Goal: Transaction & Acquisition: Purchase product/service

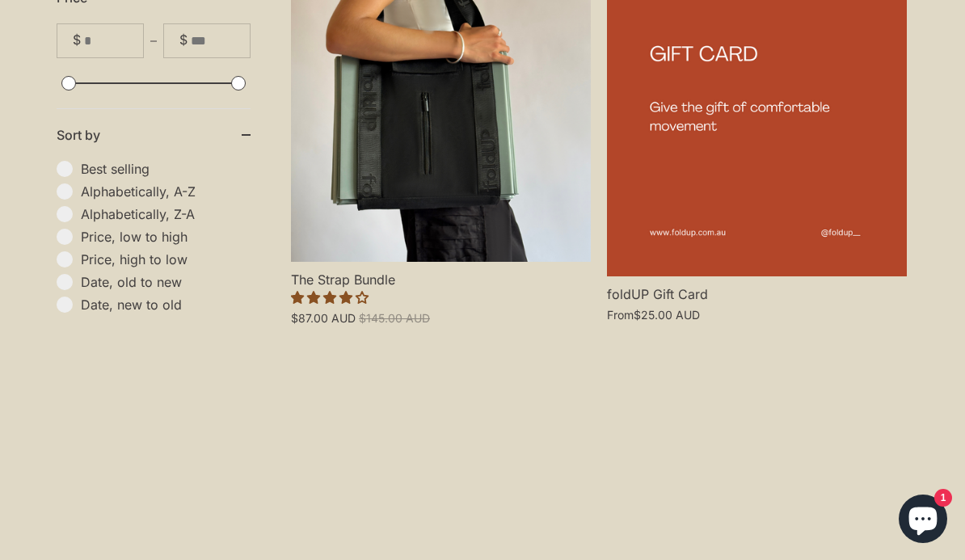
scroll to position [1924, 0]
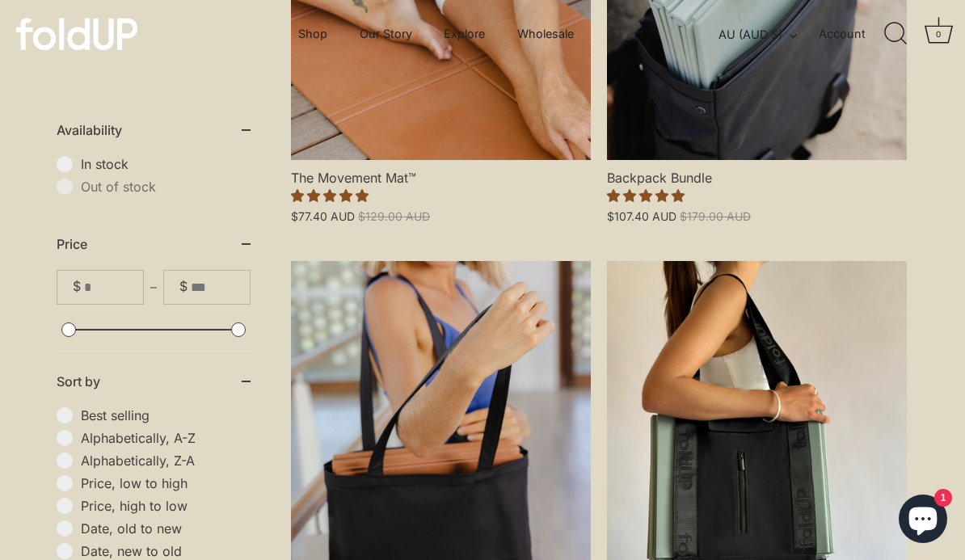
scroll to position [563, 0]
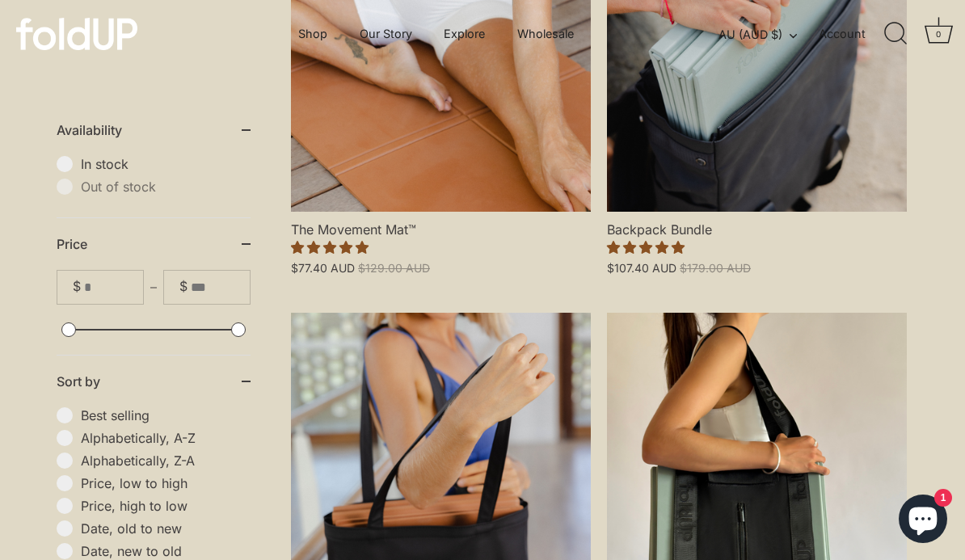
click at [394, 440] on link "Tote Bundle" at bounding box center [441, 493] width 300 height 360
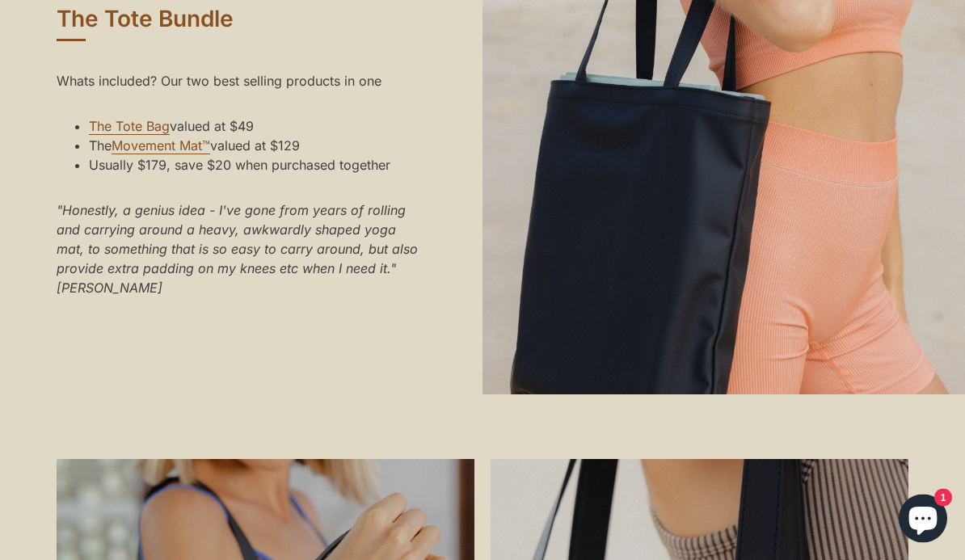
scroll to position [1220, 0]
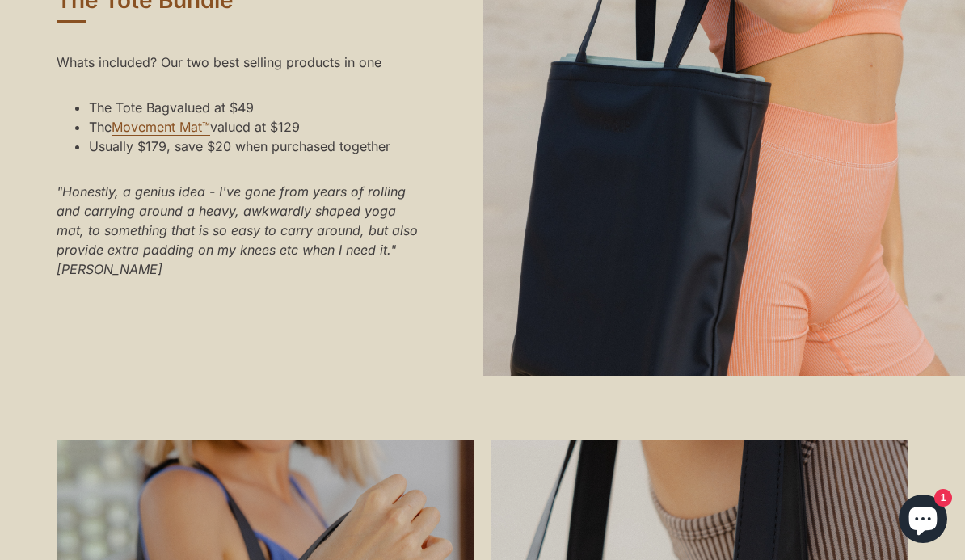
click at [136, 116] on link "The Tote Bag" at bounding box center [129, 107] width 81 height 17
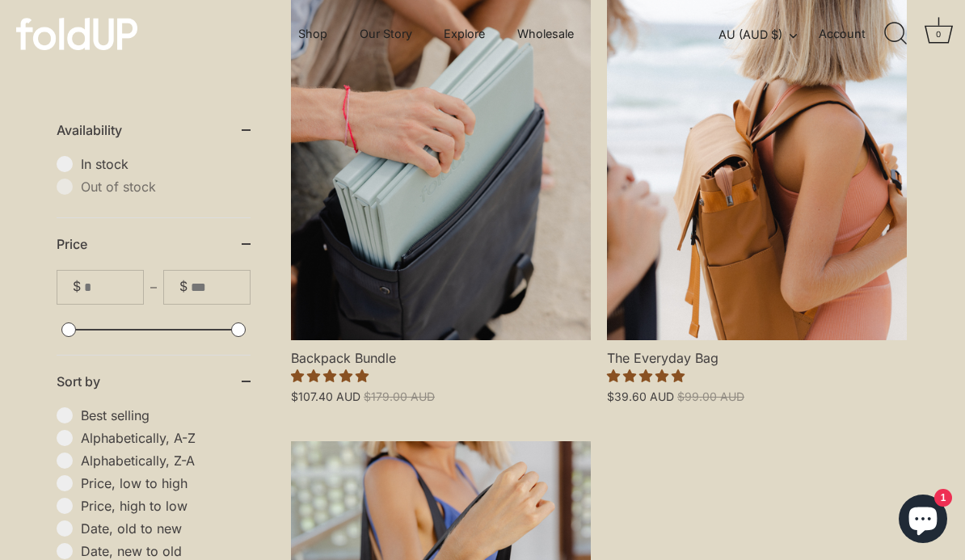
scroll to position [546, 0]
click at [812, 280] on link "The Everyday Bag" at bounding box center [757, 161] width 300 height 360
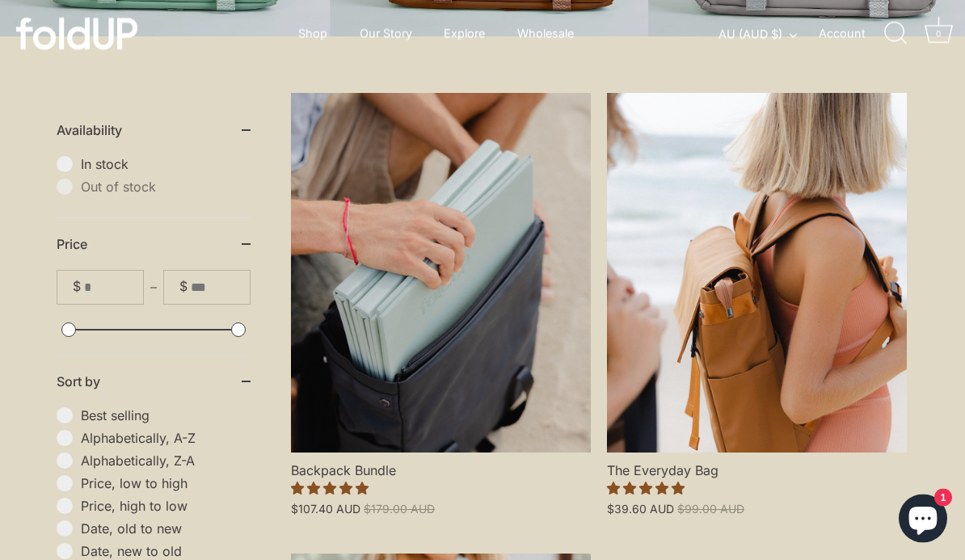
scroll to position [435, 0]
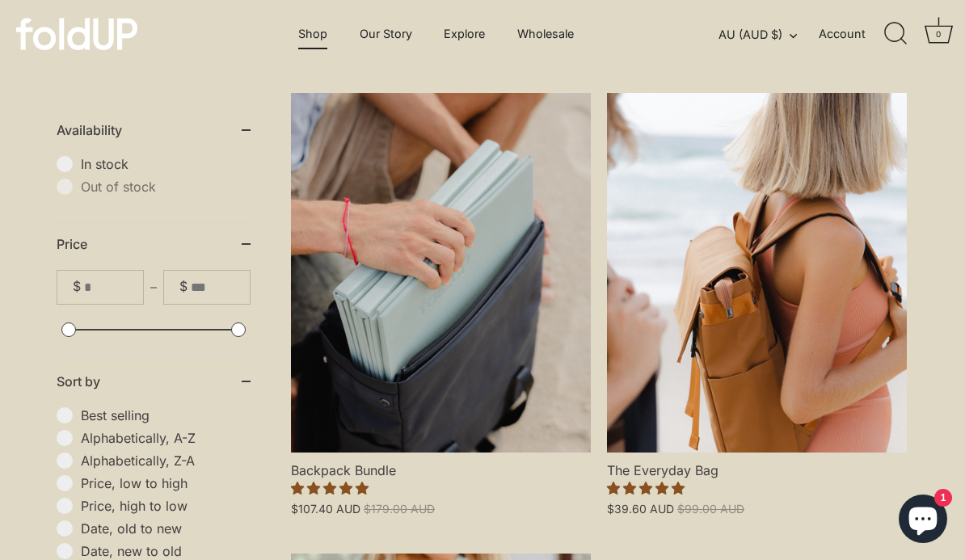
click at [323, 39] on link "Shop" at bounding box center [312, 34] width 57 height 31
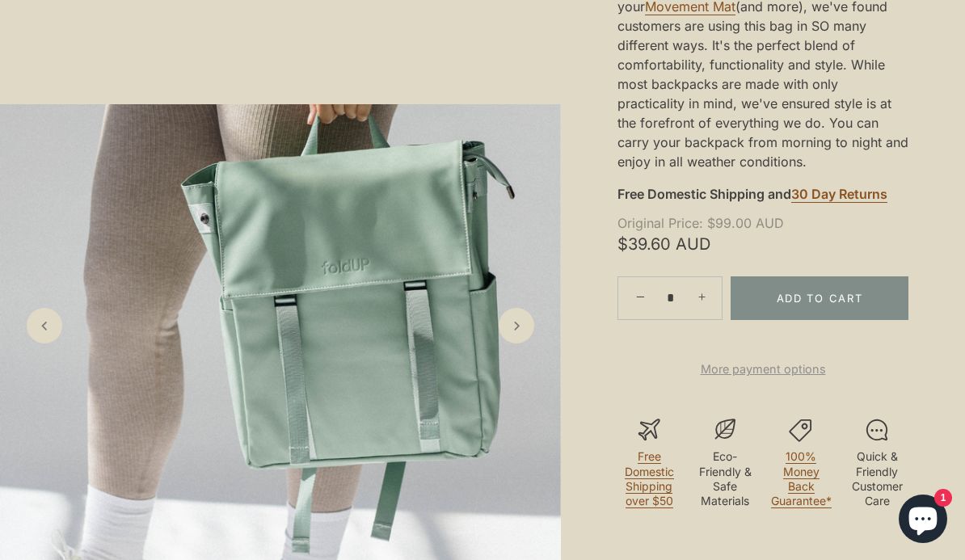
scroll to position [506, 0]
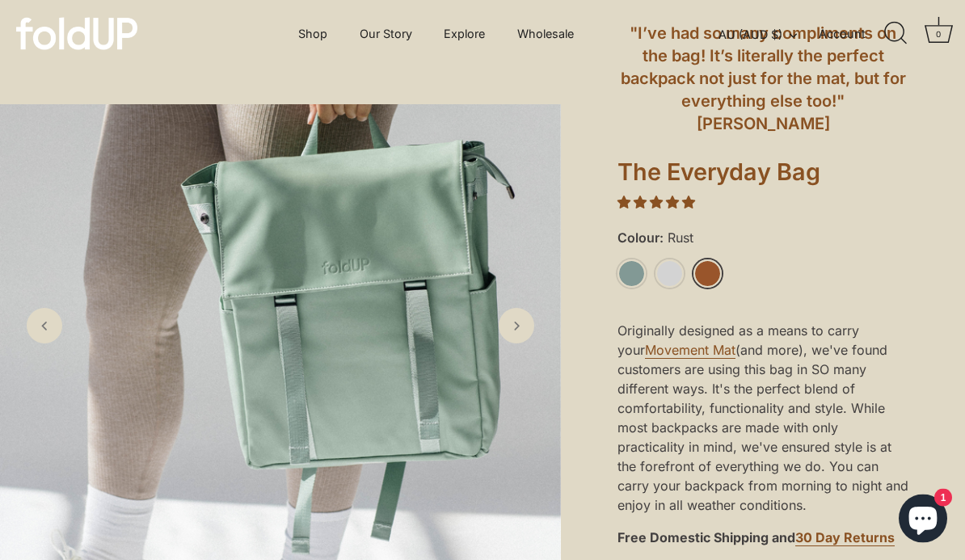
scroll to position [145, 0]
click at [715, 259] on link "Rust" at bounding box center [707, 273] width 28 height 28
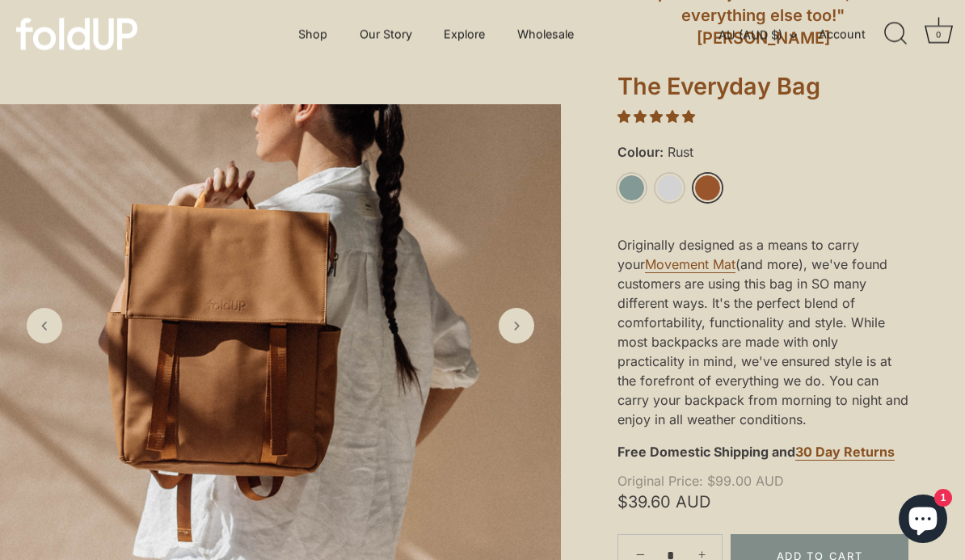
scroll to position [232, 0]
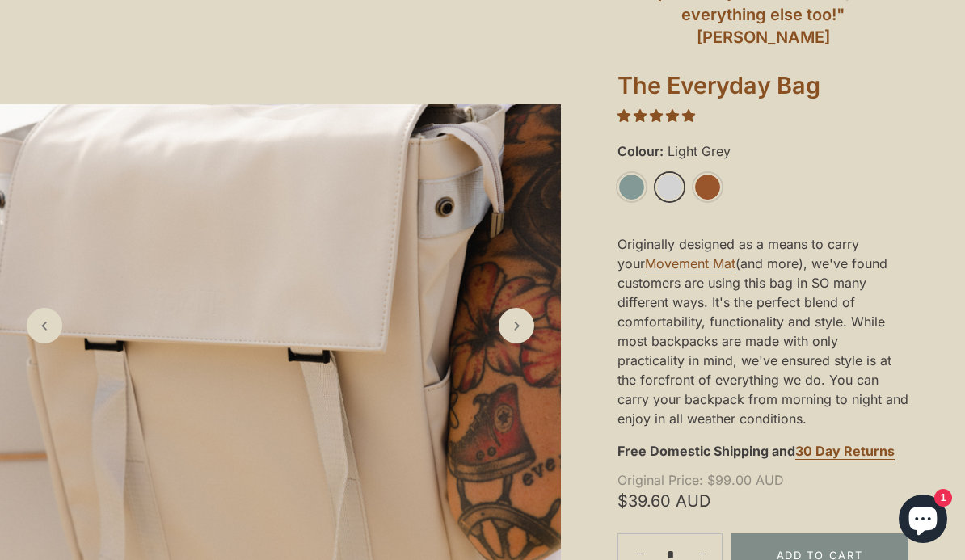
click at [669, 173] on link "Light Grey" at bounding box center [669, 187] width 28 height 28
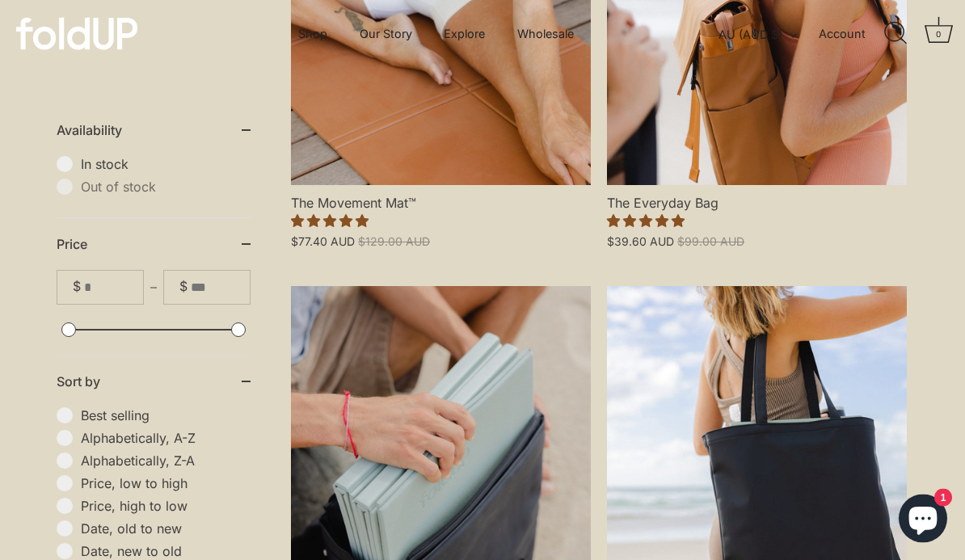
scroll to position [520, 0]
